Goal: Task Accomplishment & Management: Use online tool/utility

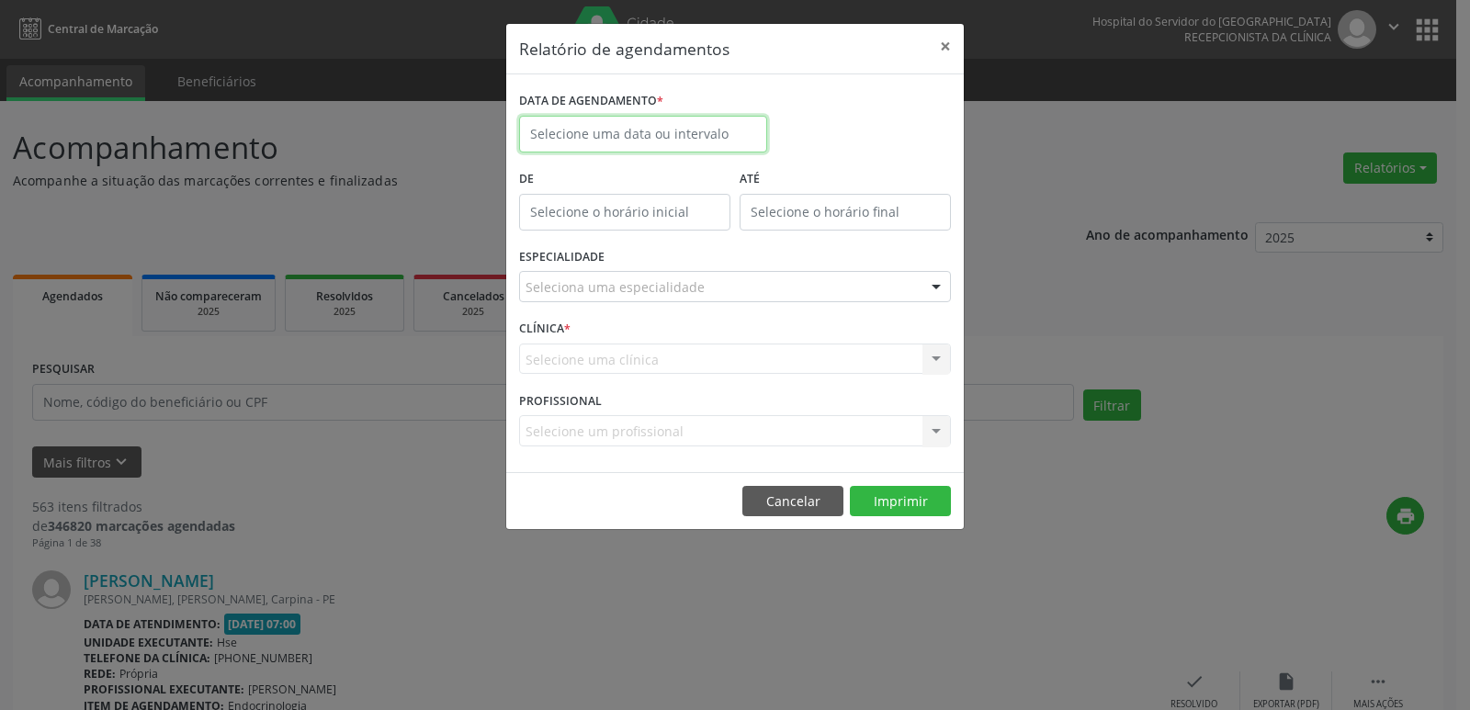
click at [690, 135] on input "text" at bounding box center [643, 134] width 248 height 37
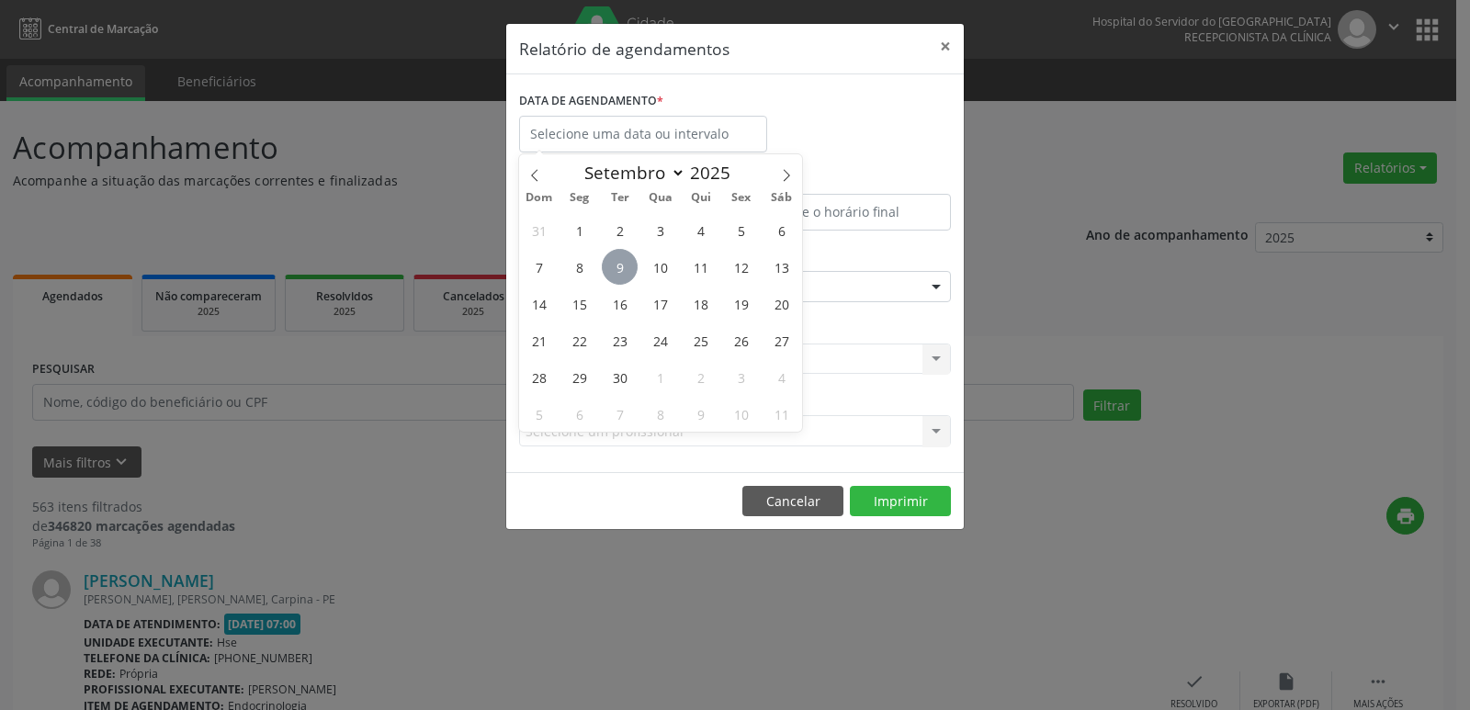
click at [618, 263] on span "9" at bounding box center [620, 267] width 36 height 36
type input "09/09/2025"
click at [618, 263] on span "9" at bounding box center [620, 267] width 36 height 36
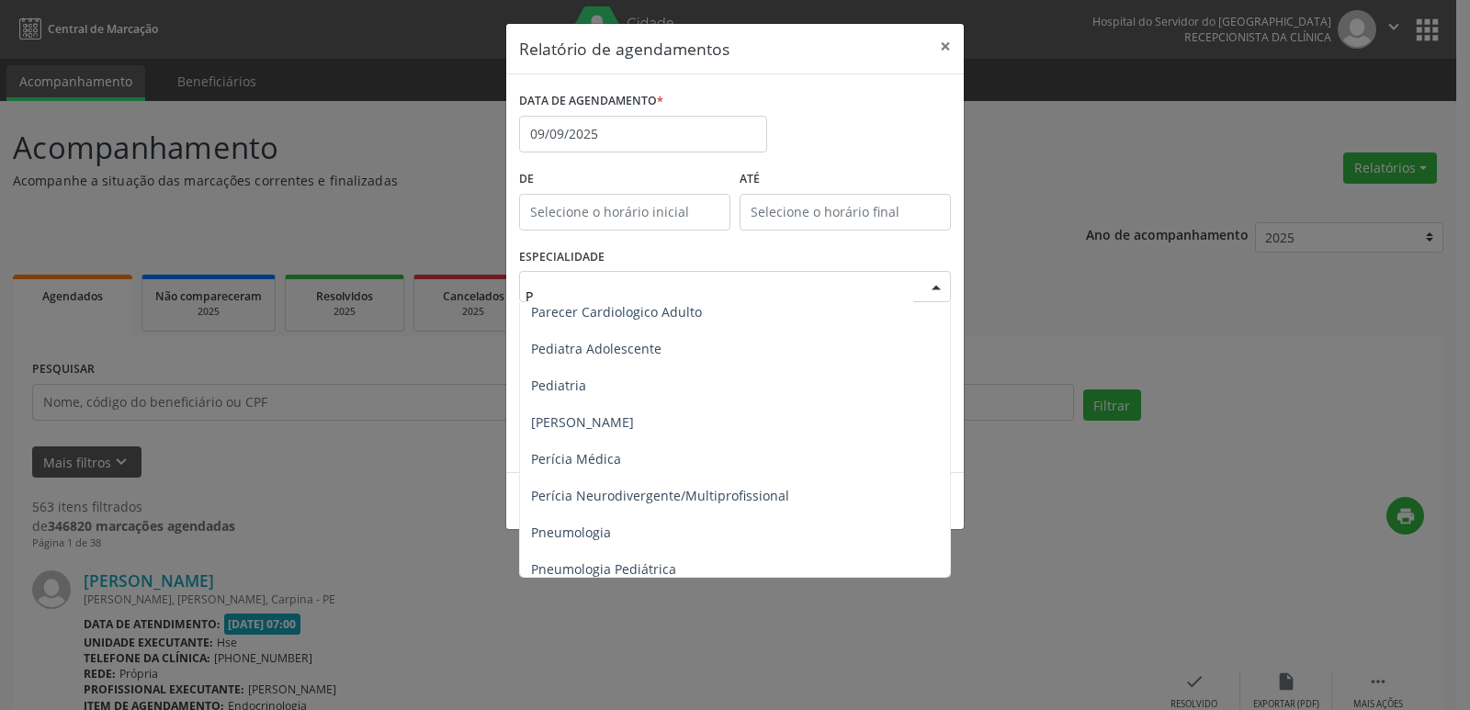
scroll to position [1010, 0]
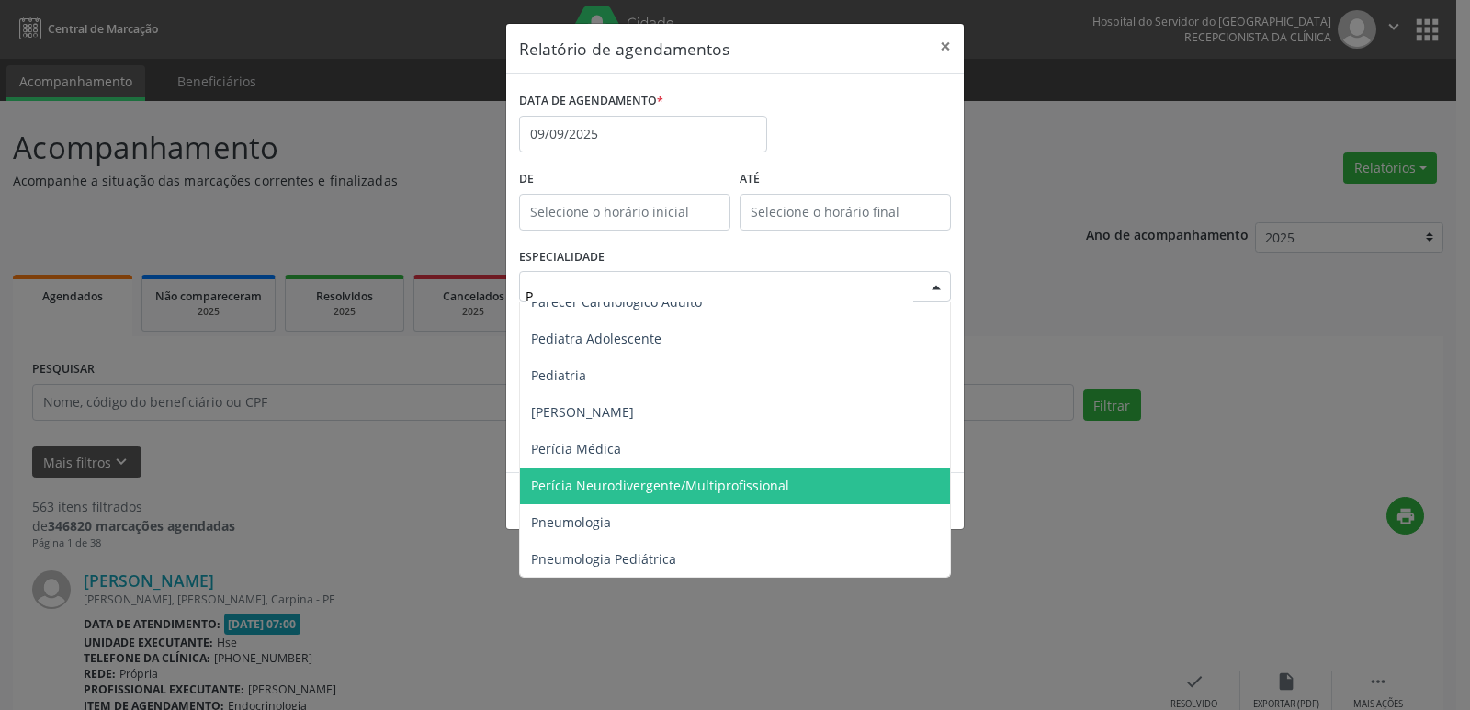
click at [637, 493] on span "Perícia Neurodivergente/Multiprofissional" at bounding box center [660, 485] width 258 height 17
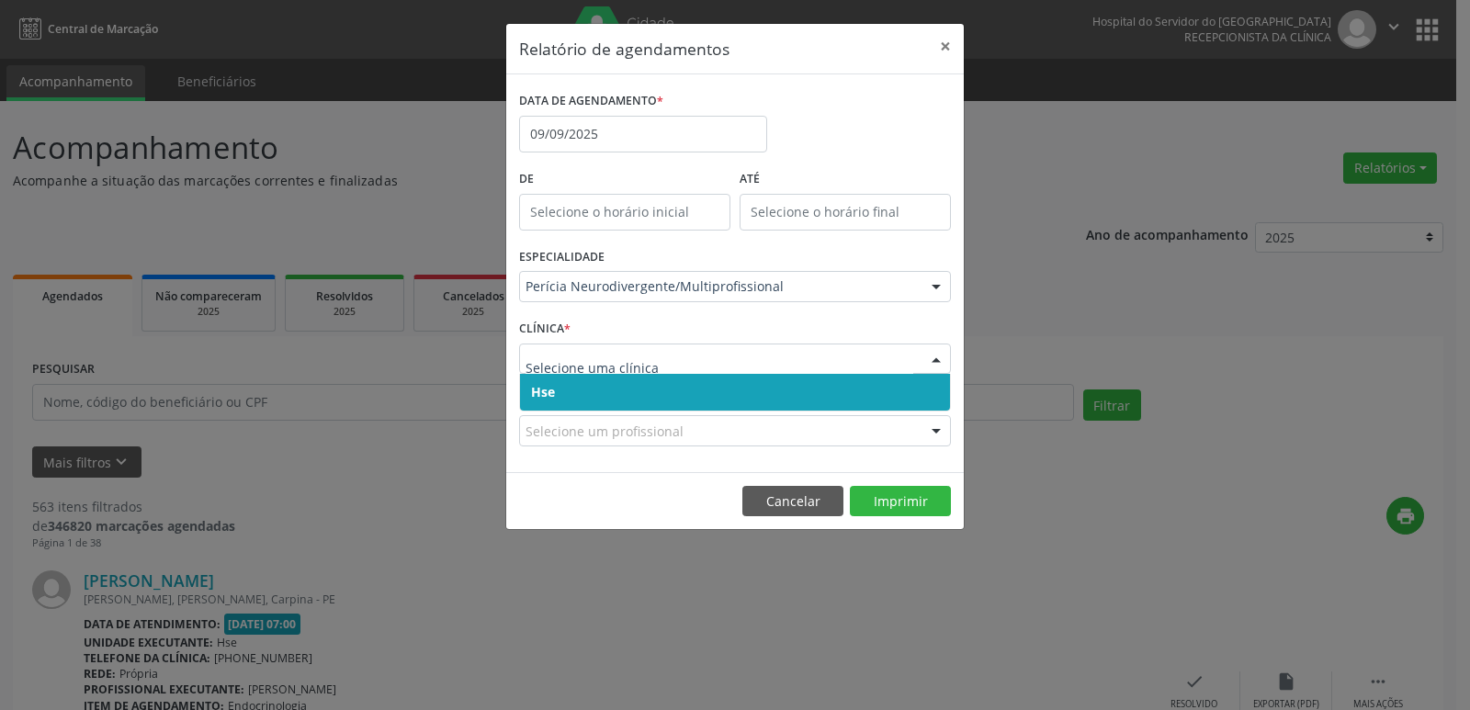
click at [543, 385] on span "Hse" at bounding box center [543, 391] width 24 height 17
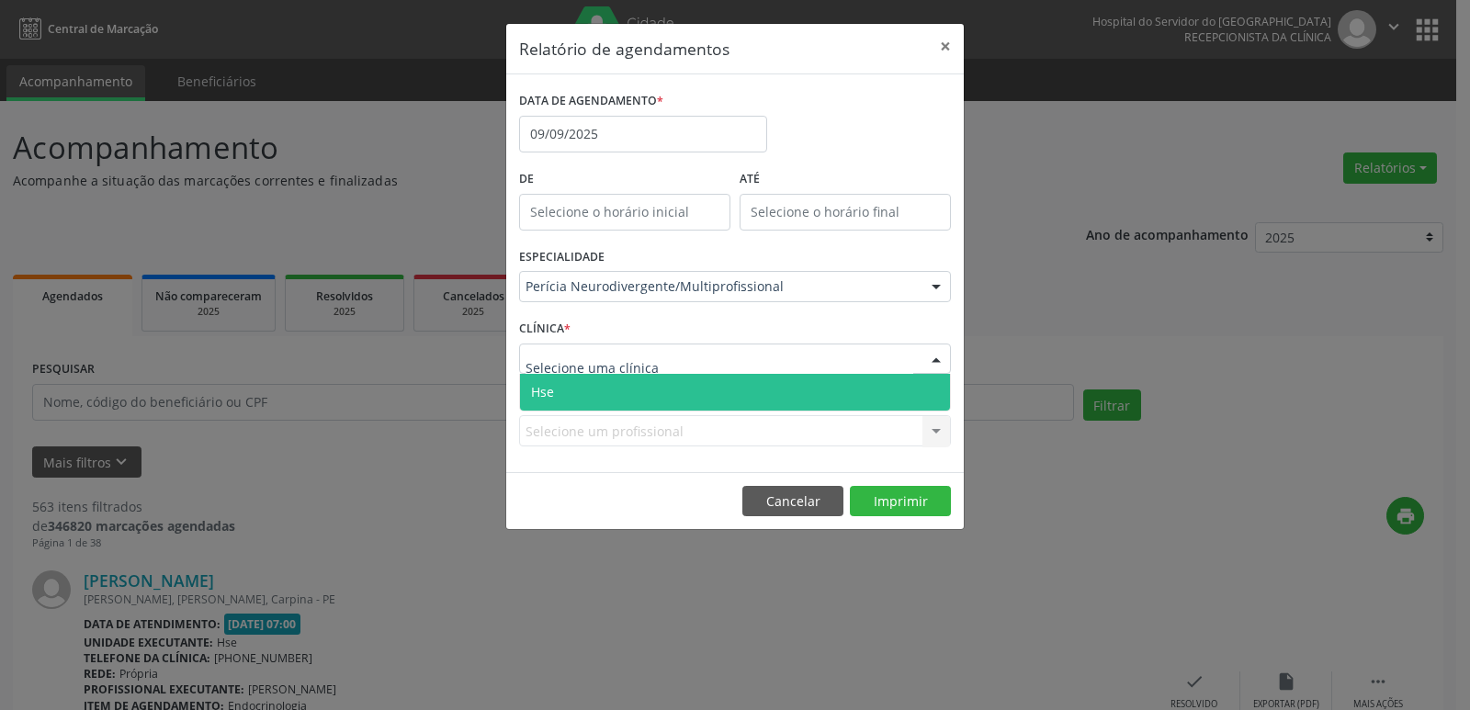
click at [553, 393] on span "Hse" at bounding box center [542, 391] width 23 height 17
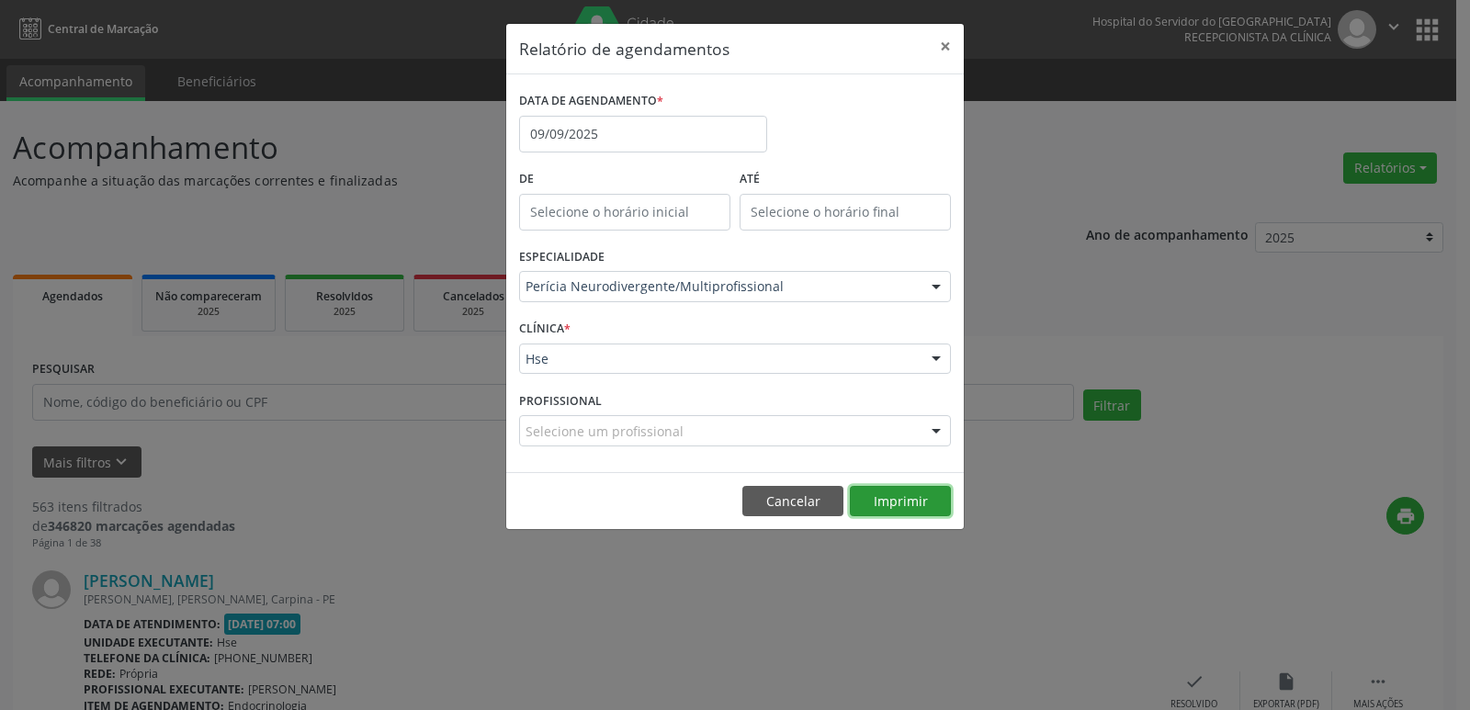
click at [895, 499] on button "Imprimir" at bounding box center [900, 501] width 101 height 31
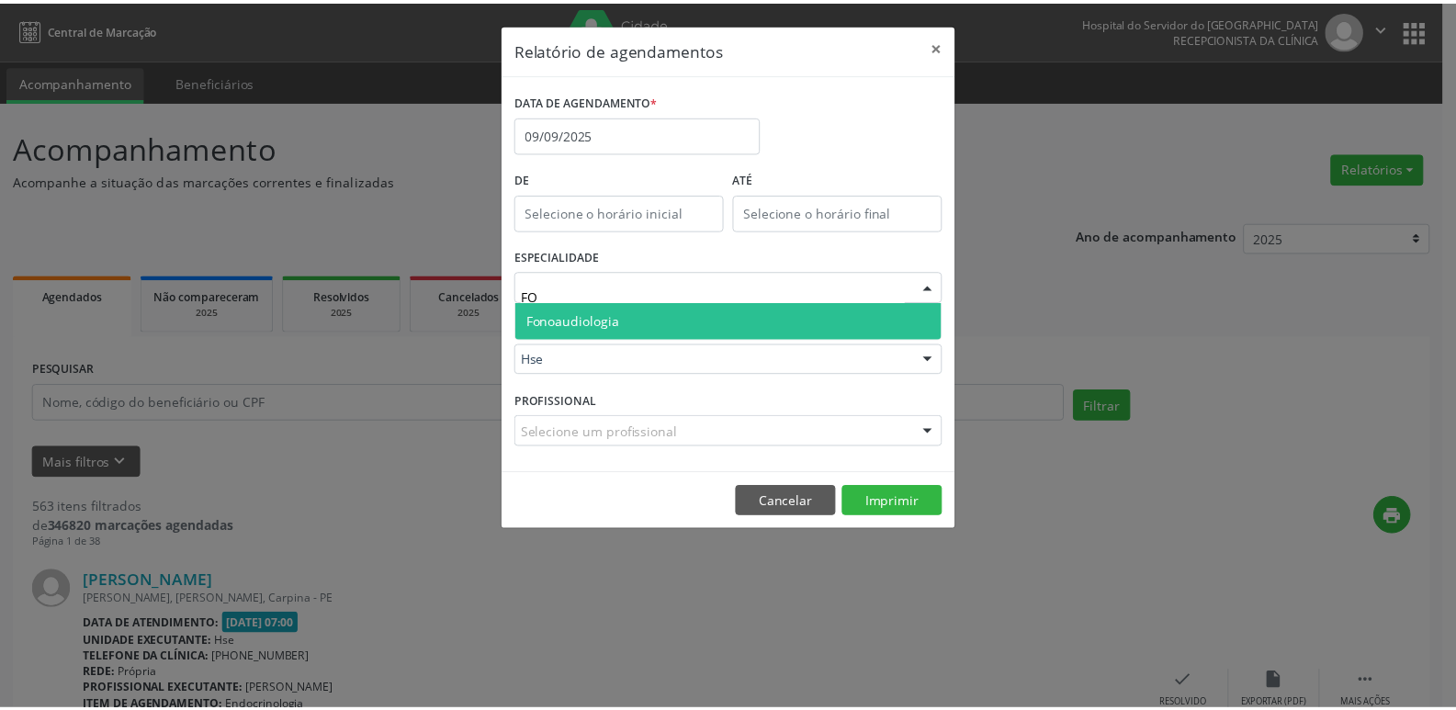
scroll to position [0, 0]
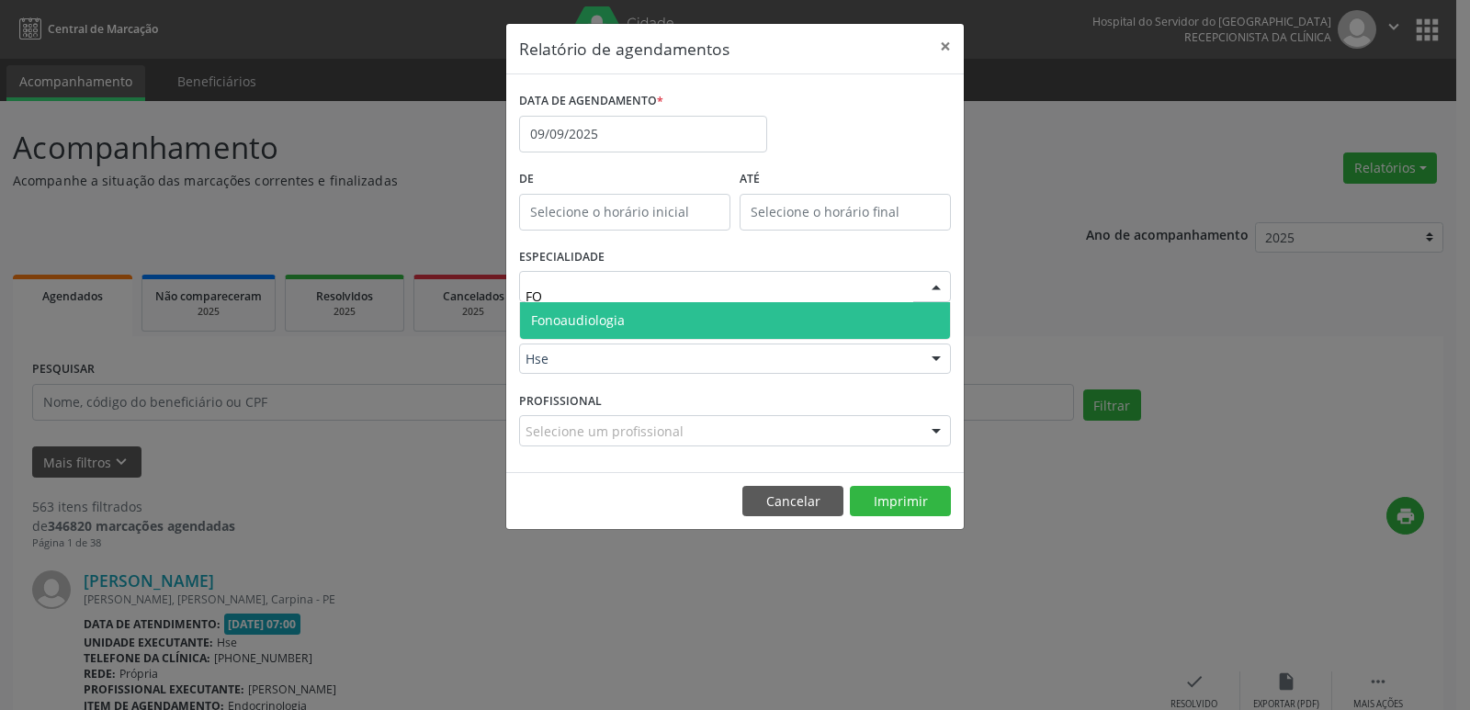
click at [578, 315] on span "Fonoaudiologia" at bounding box center [578, 319] width 94 height 17
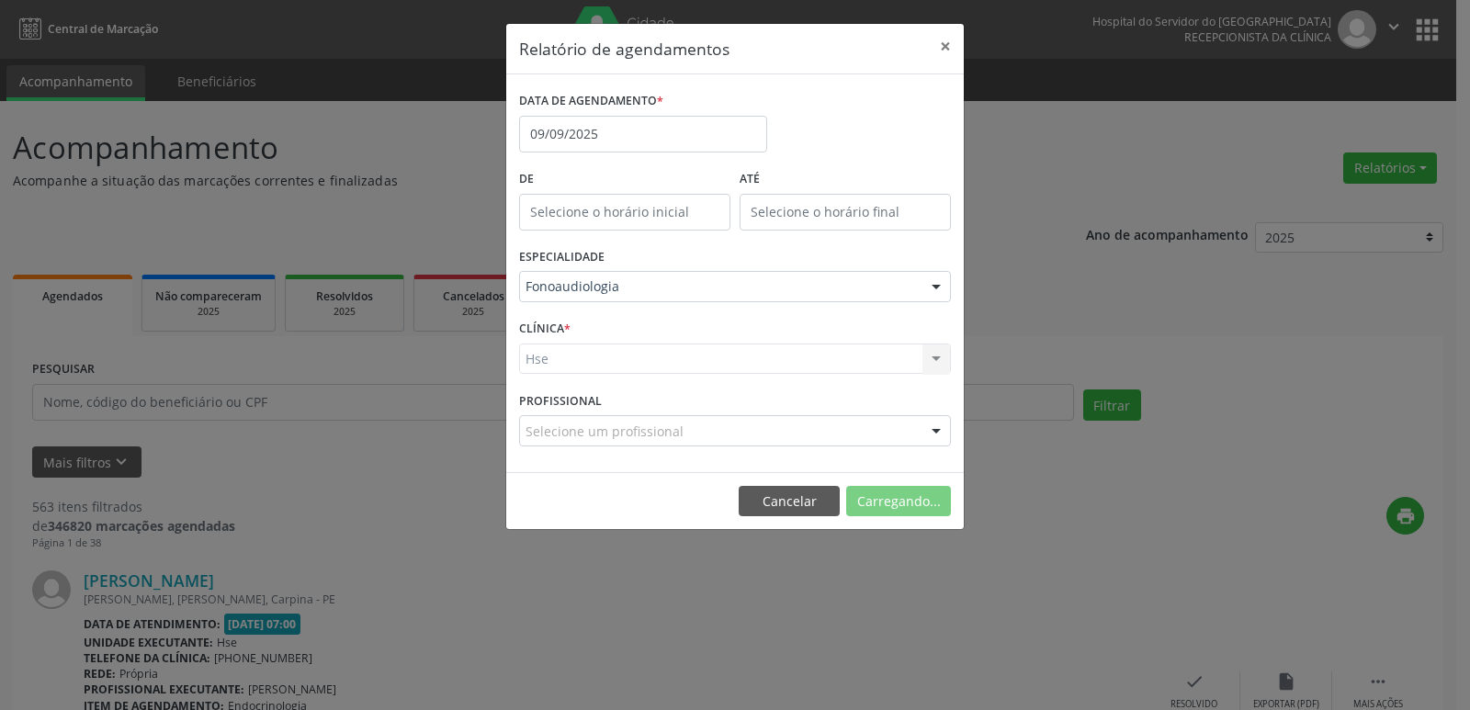
click at [545, 354] on div "Hse Hse Nenhum resultado encontrado para: " " Não há nenhuma opção para ser exi…" at bounding box center [735, 359] width 432 height 31
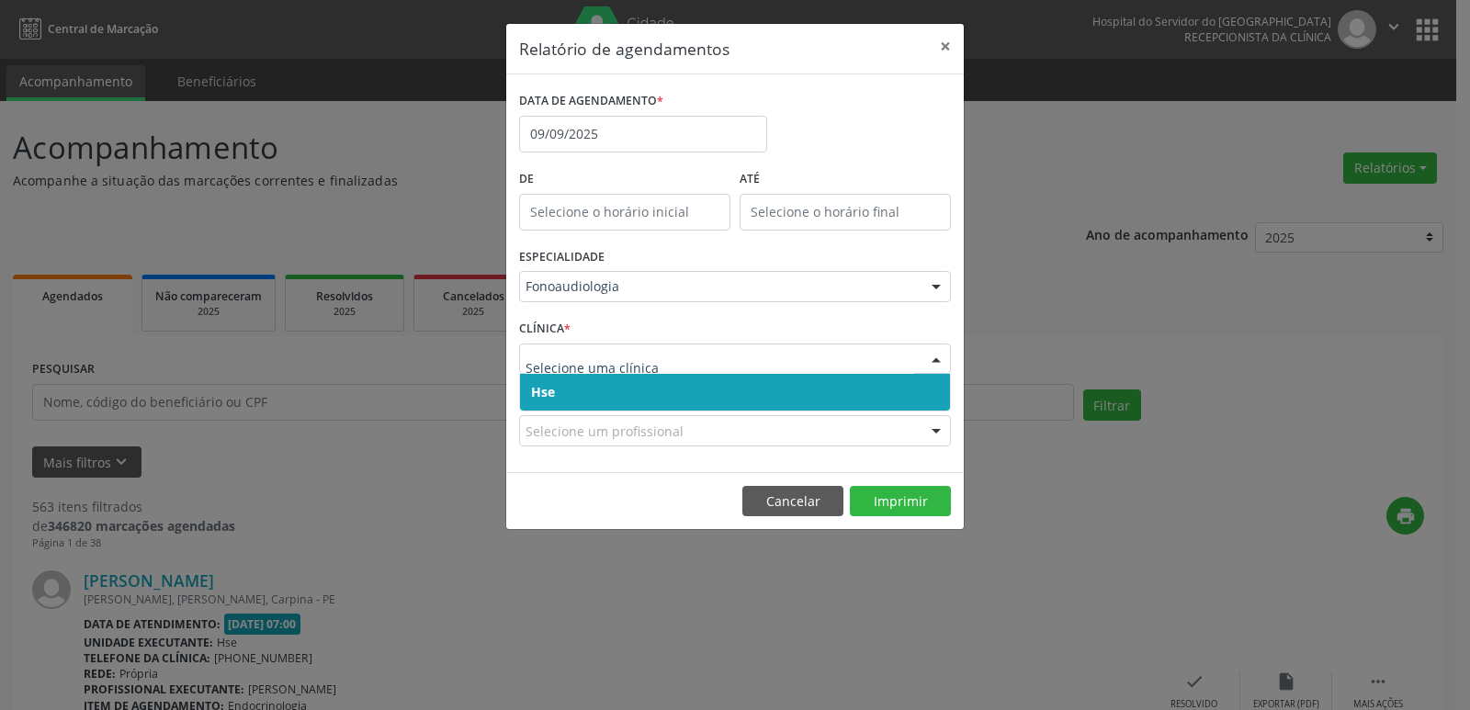
click at [538, 401] on span "Hse" at bounding box center [735, 392] width 430 height 37
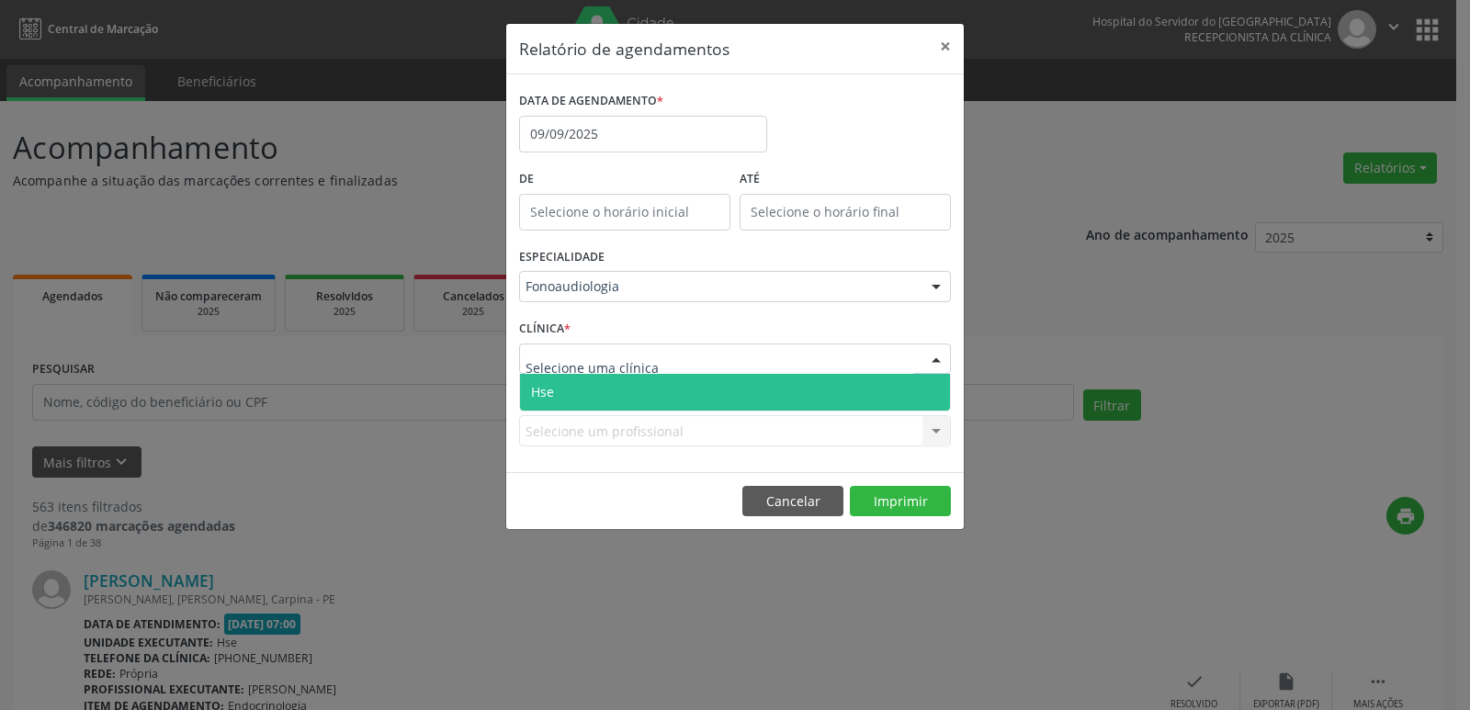
click at [546, 388] on span "Hse" at bounding box center [542, 391] width 23 height 17
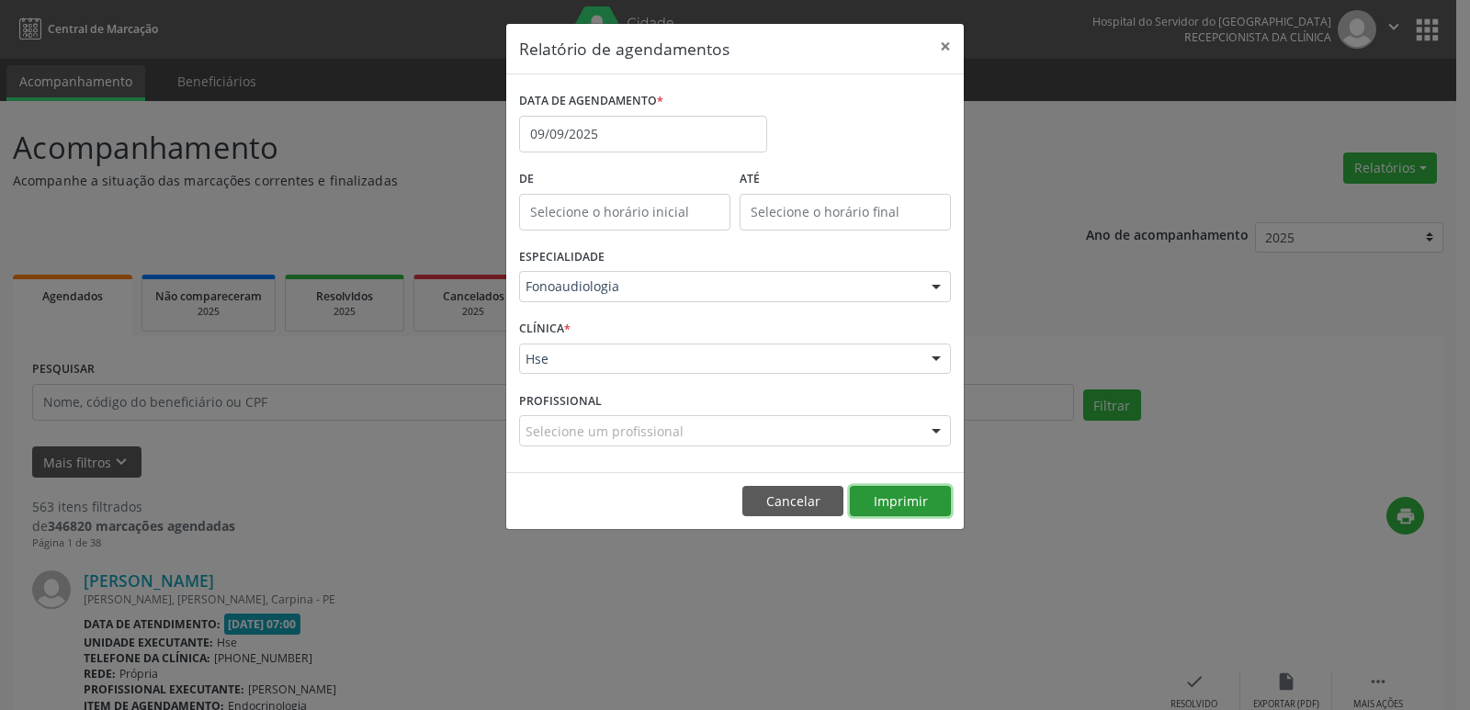
click at [905, 507] on button "Imprimir" at bounding box center [900, 501] width 101 height 31
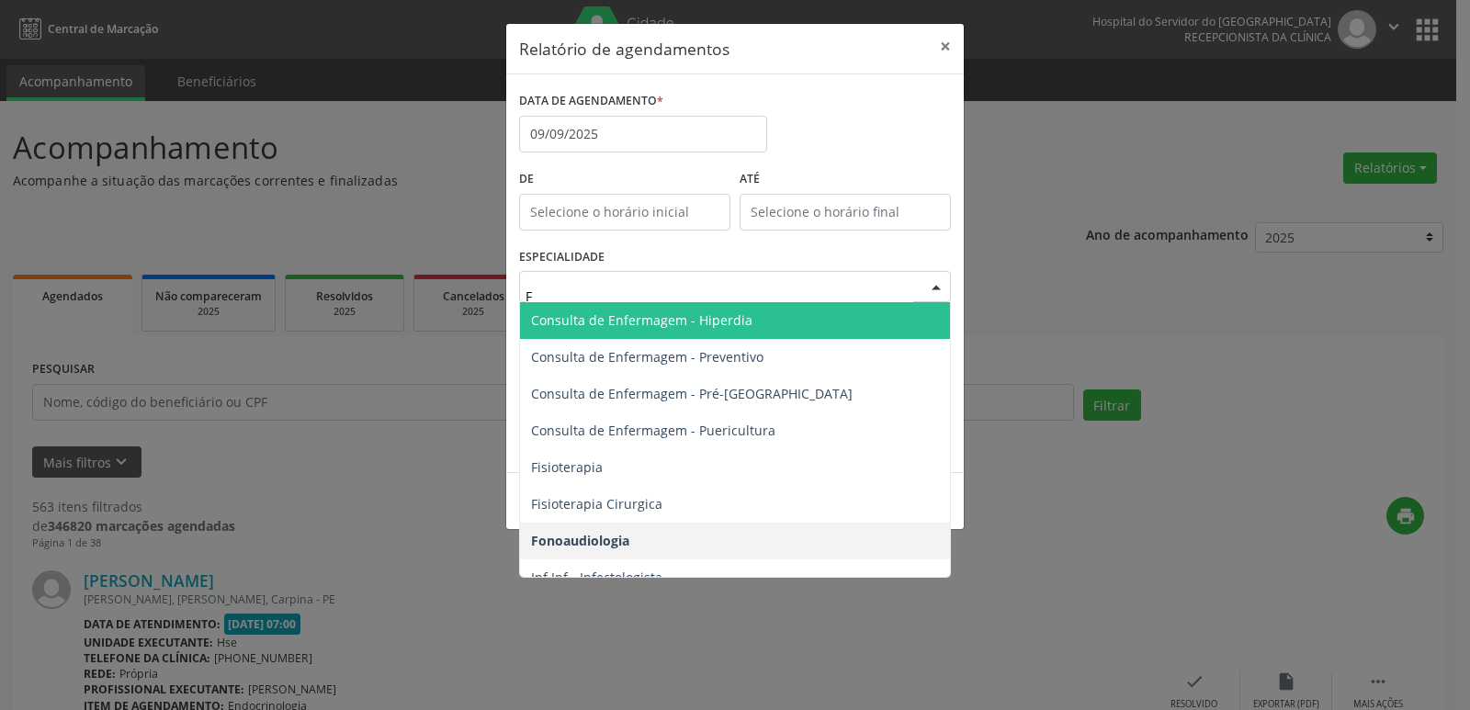
type input "FI"
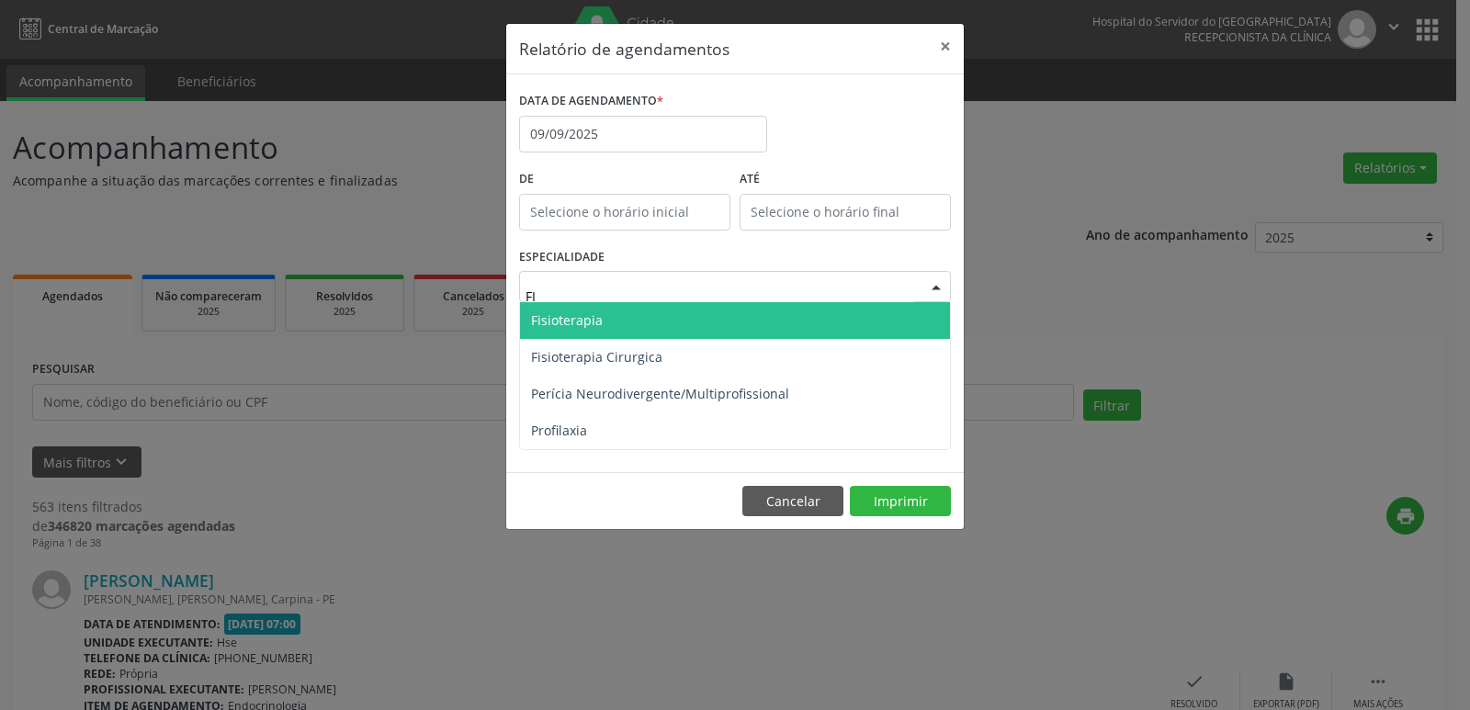
click at [566, 318] on span "Fisioterapia" at bounding box center [567, 319] width 72 height 17
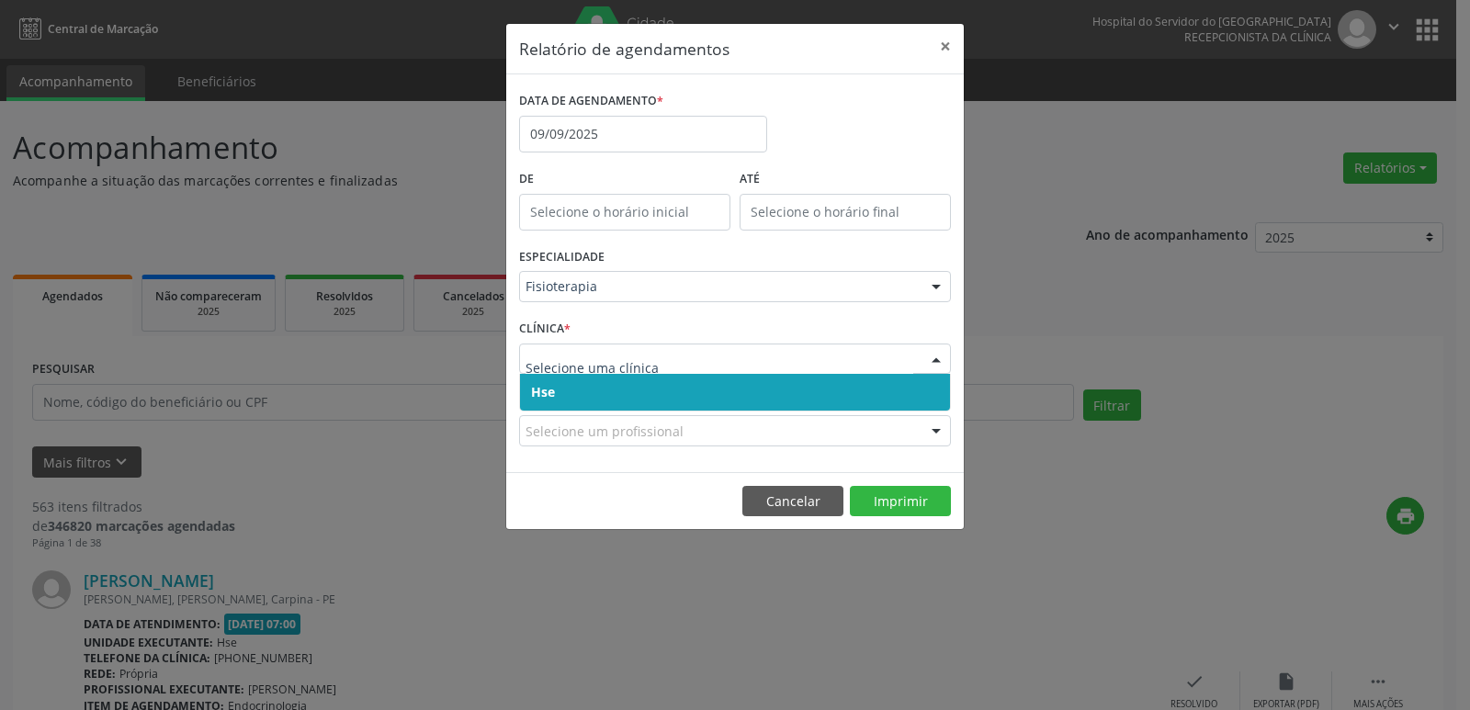
click at [563, 385] on span "Hse" at bounding box center [735, 392] width 430 height 37
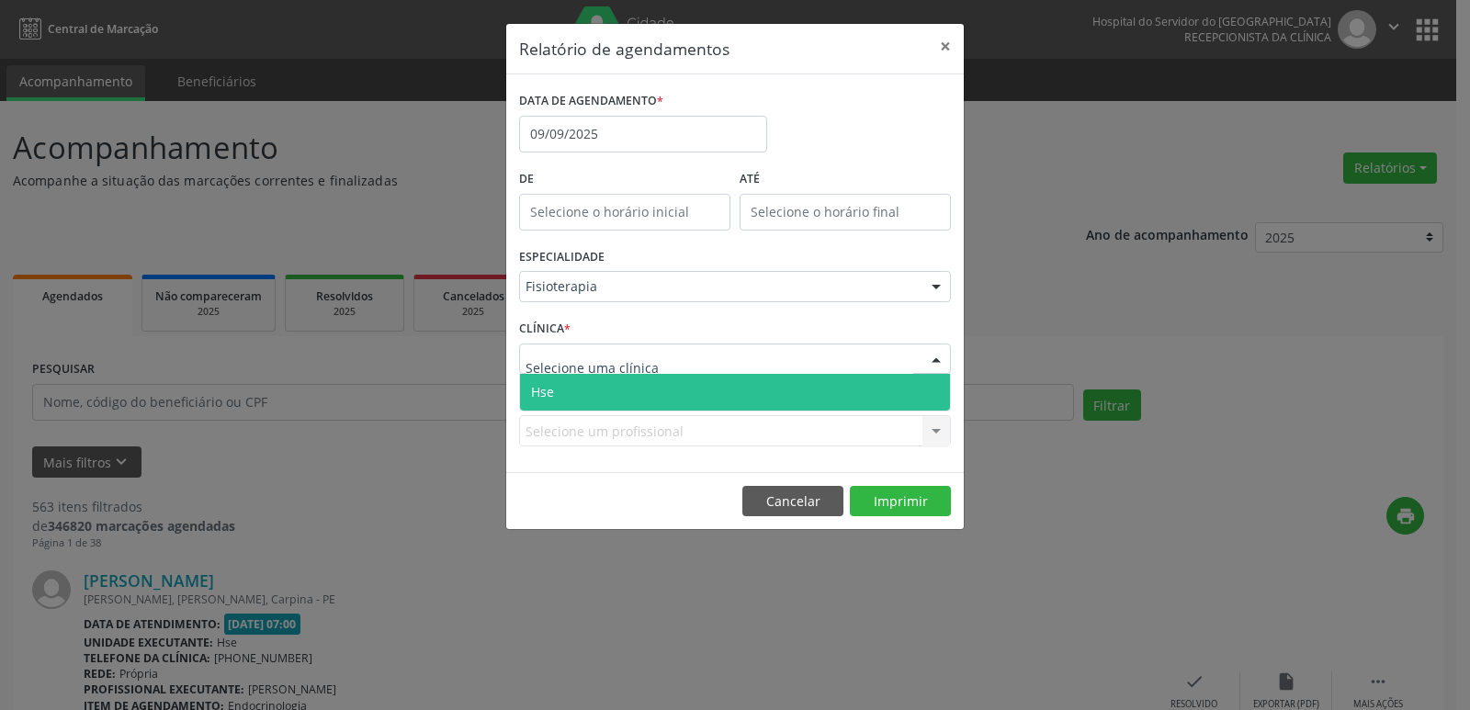
click at [566, 382] on span "Hse" at bounding box center [735, 392] width 430 height 37
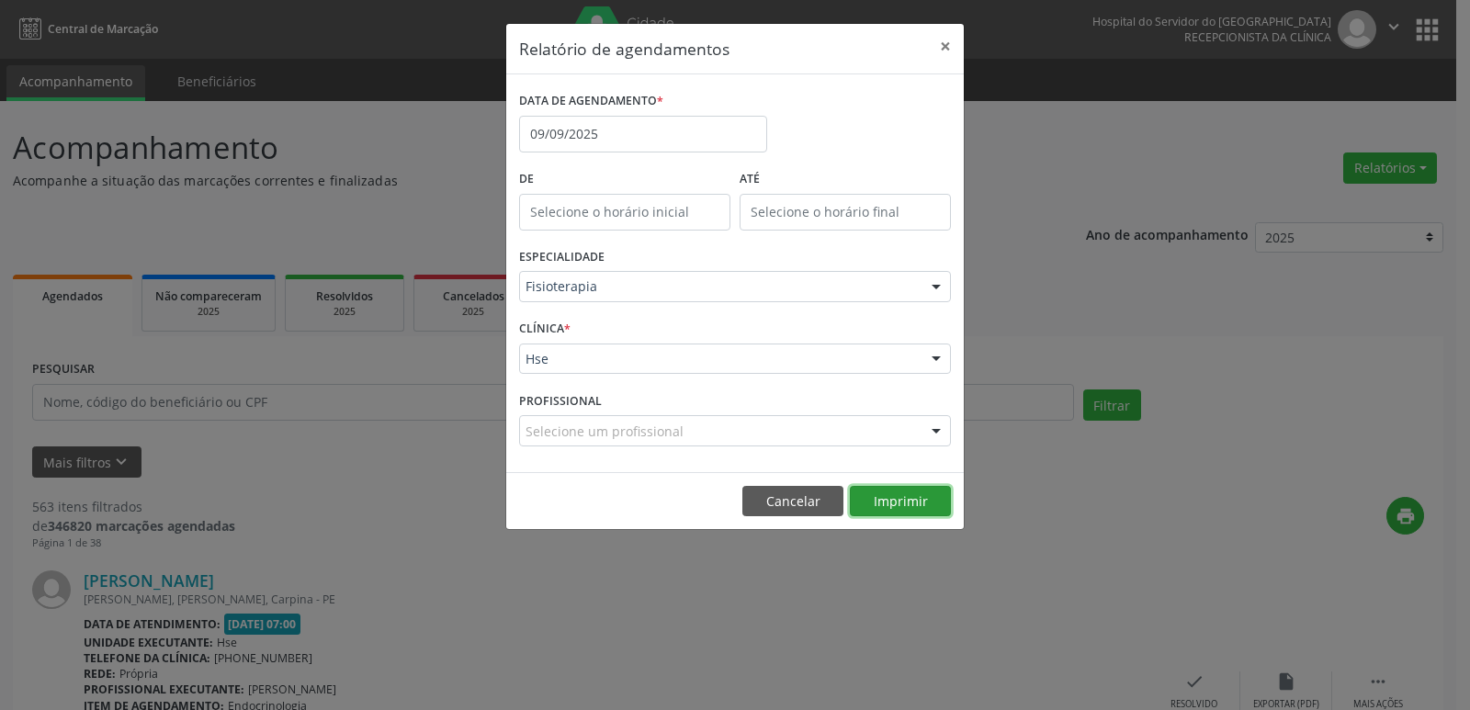
click at [892, 497] on button "Imprimir" at bounding box center [900, 501] width 101 height 31
click at [949, 46] on button "×" at bounding box center [945, 46] width 37 height 45
